Goal: Information Seeking & Learning: Learn about a topic

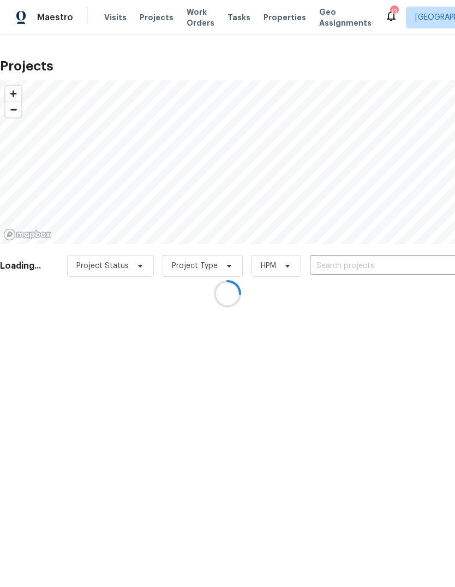
click at [381, 267] on div at bounding box center [227, 293] width 455 height 587
click at [378, 266] on div at bounding box center [227, 293] width 455 height 587
click at [378, 267] on div at bounding box center [227, 293] width 455 height 587
click at [364, 272] on div at bounding box center [227, 293] width 455 height 587
click at [389, 265] on div at bounding box center [227, 293] width 455 height 587
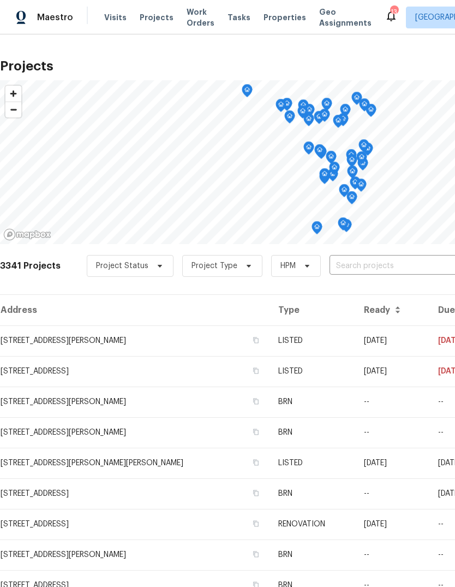
click at [387, 271] on input "text" at bounding box center [392, 266] width 125 height 17
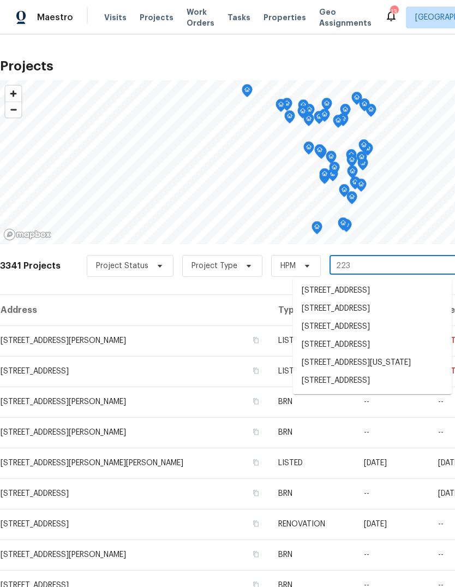
type input "2230"
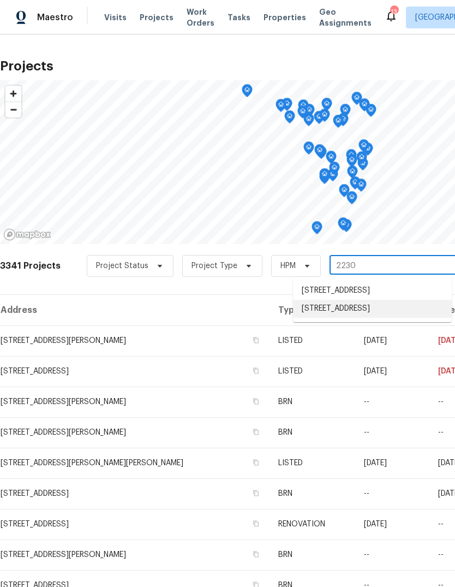
click at [390, 318] on li "2230 Glenoro Dr, Florissant, MO 63033" at bounding box center [372, 309] width 159 height 18
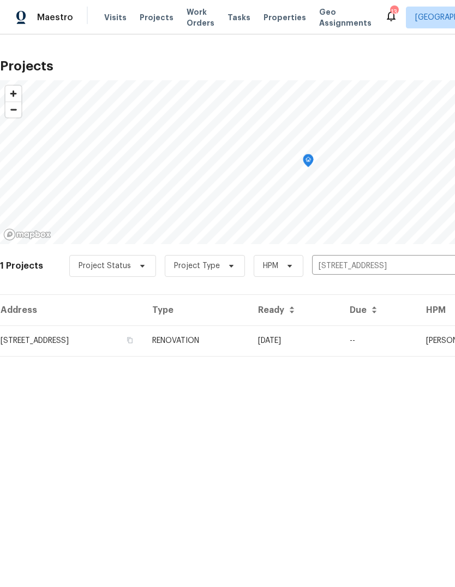
click at [250, 345] on td "RENOVATION" at bounding box center [197, 340] width 106 height 31
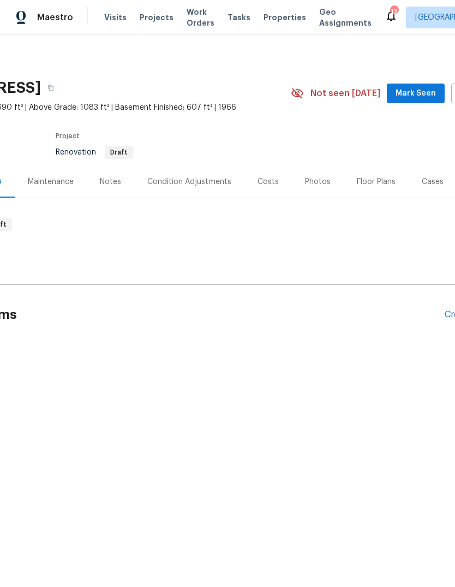
scroll to position [0, 127]
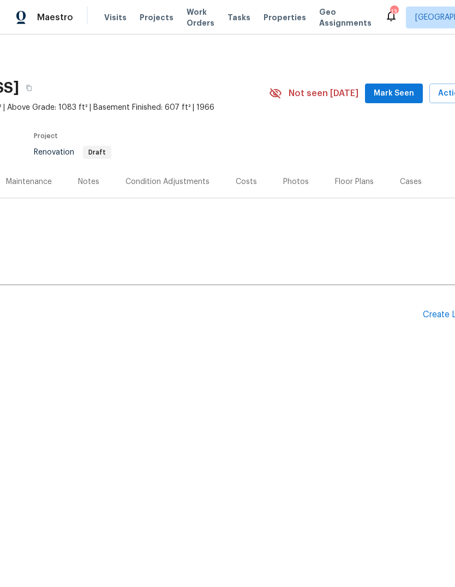
click at [368, 181] on div "Floor Plans" at bounding box center [354, 181] width 39 height 11
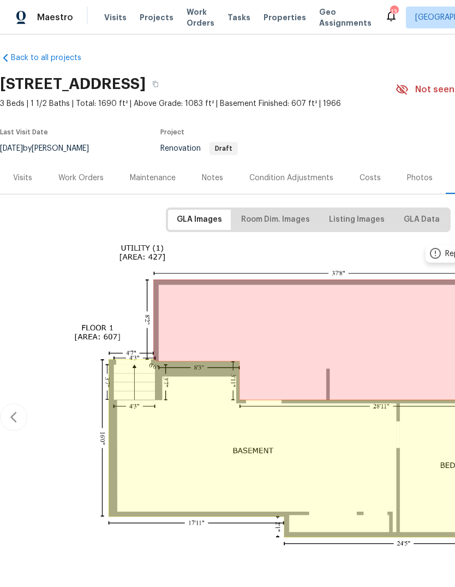
scroll to position [4, 0]
click at [91, 181] on div "Work Orders" at bounding box center [80, 178] width 45 height 11
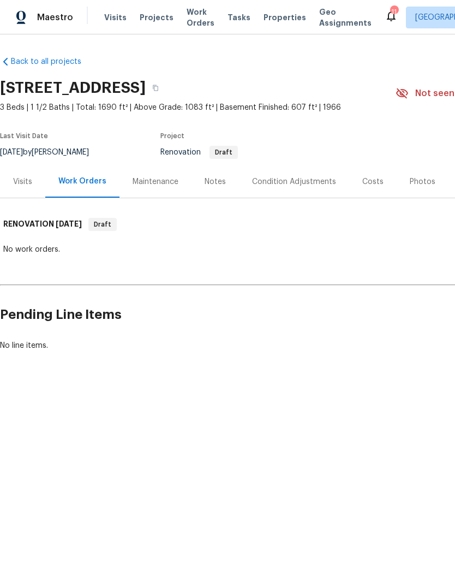
click at [32, 182] on div "Visits" at bounding box center [22, 181] width 45 height 32
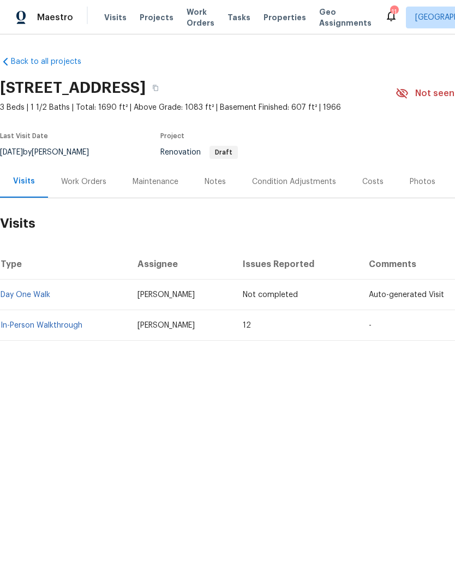
click at [227, 189] on div "Notes" at bounding box center [216, 181] width 48 height 32
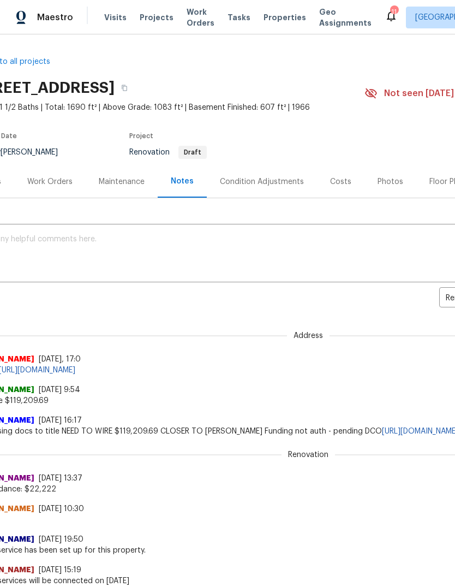
scroll to position [0, 31]
click at [285, 181] on div "Condition Adjustments" at bounding box center [262, 181] width 84 height 11
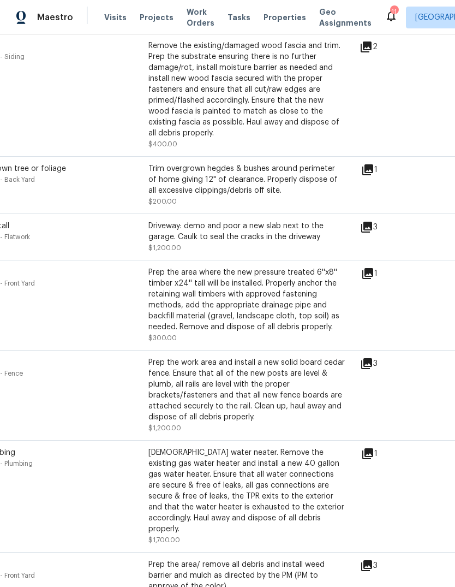
scroll to position [512, 63]
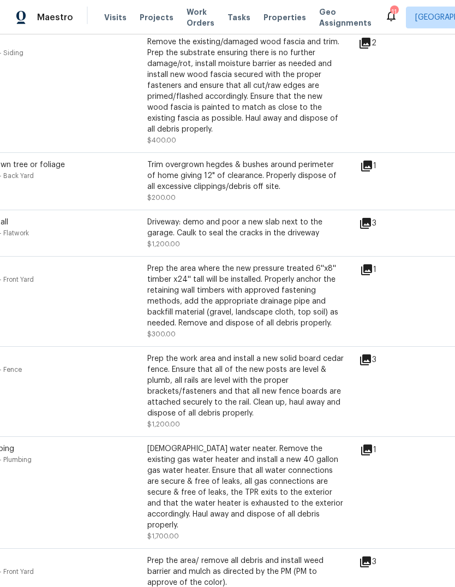
click at [372, 264] on icon at bounding box center [367, 269] width 11 height 11
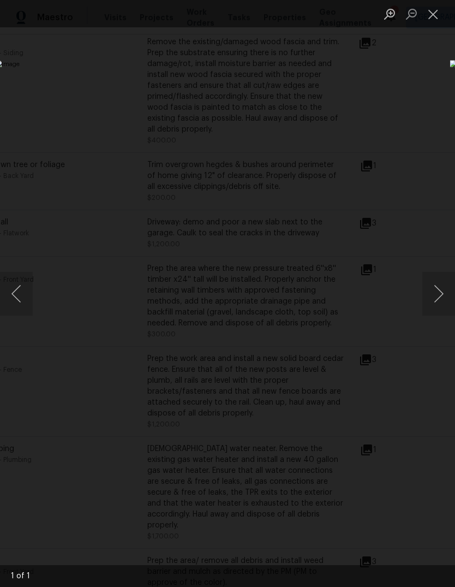
click at [442, 13] on button "Close lightbox" at bounding box center [434, 13] width 22 height 19
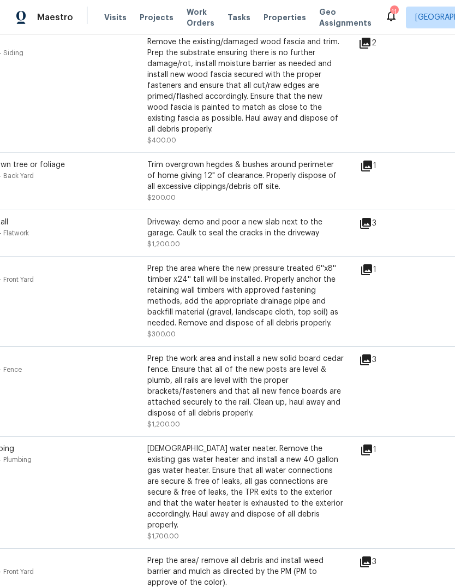
click at [371, 354] on icon at bounding box center [365, 359] width 11 height 11
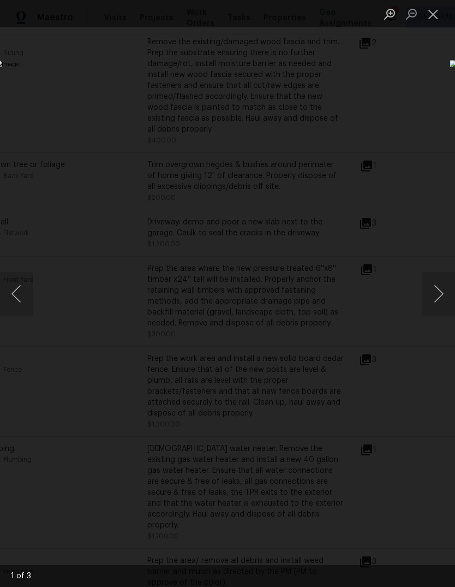
click at [434, 22] on button "Close lightbox" at bounding box center [434, 13] width 22 height 19
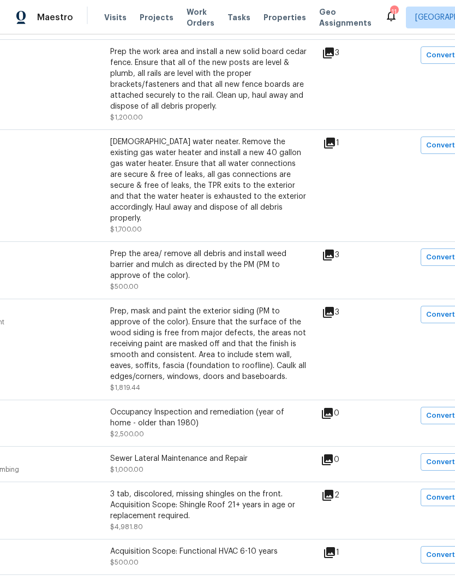
scroll to position [819, 100]
click at [333, 490] on icon at bounding box center [327, 495] width 11 height 11
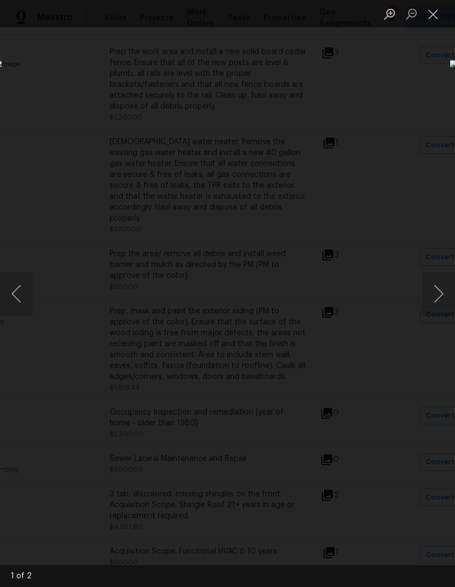
click at [428, 16] on button "Close lightbox" at bounding box center [434, 13] width 22 height 19
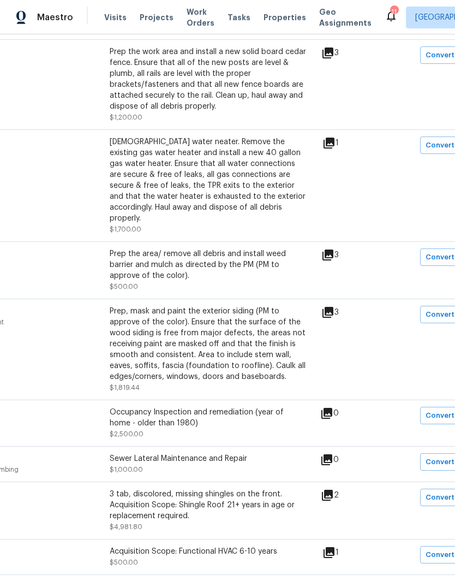
click at [334, 250] on icon at bounding box center [328, 255] width 11 height 11
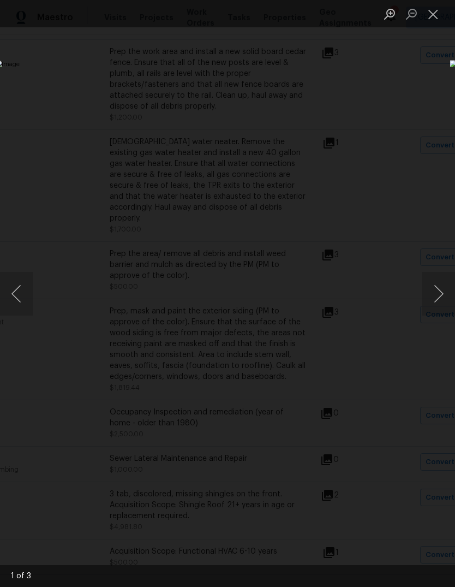
click at [436, 295] on button "Next image" at bounding box center [439, 294] width 33 height 44
click at [434, 295] on button "Next image" at bounding box center [439, 294] width 33 height 44
click at [433, 11] on button "Close lightbox" at bounding box center [434, 13] width 22 height 19
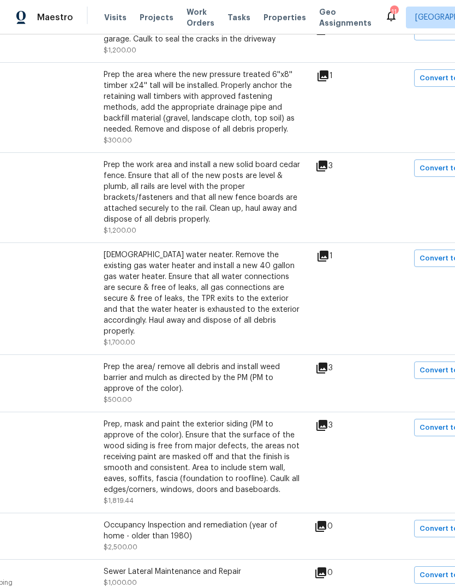
scroll to position [707, 106]
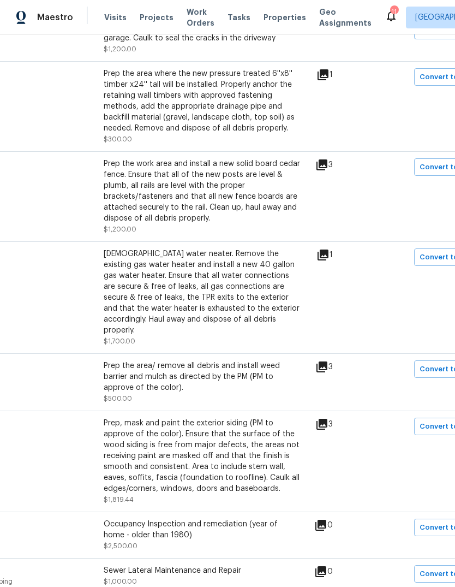
click at [328, 159] on icon at bounding box center [322, 164] width 11 height 11
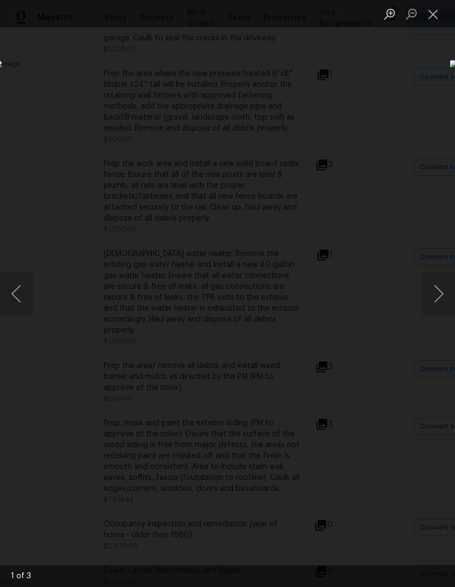
click at [428, 14] on button "Close lightbox" at bounding box center [434, 13] width 22 height 19
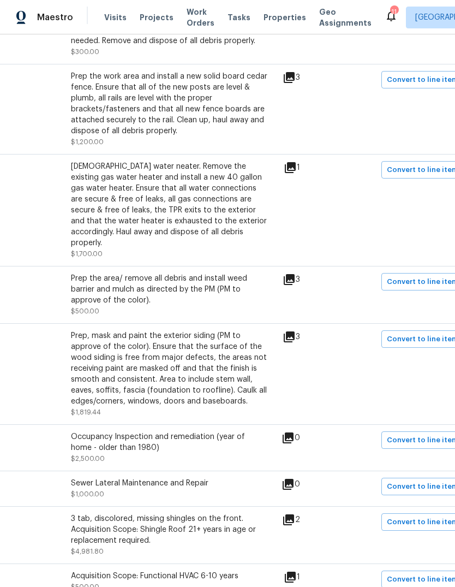
scroll to position [799, 158]
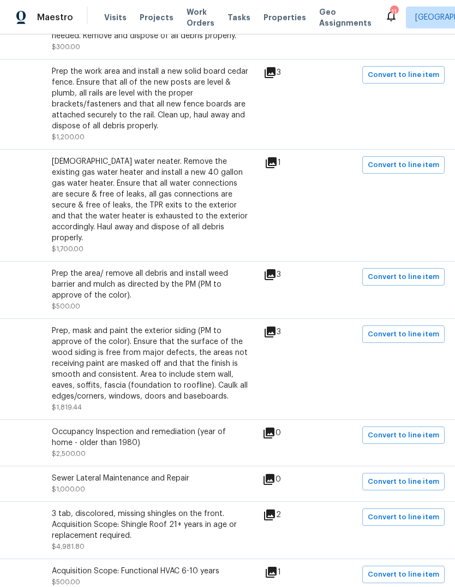
click at [276, 327] on icon at bounding box center [270, 332] width 11 height 11
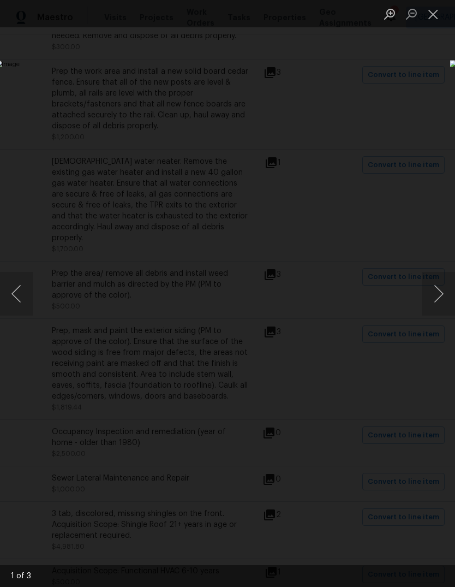
click at [357, 325] on img "Lightbox" at bounding box center [176, 293] width 362 height 467
click at [357, 324] on img "Lightbox" at bounding box center [176, 293] width 362 height 467
click at [439, 20] on button "Close lightbox" at bounding box center [434, 13] width 22 height 19
